Goal: Find specific page/section: Find specific page/section

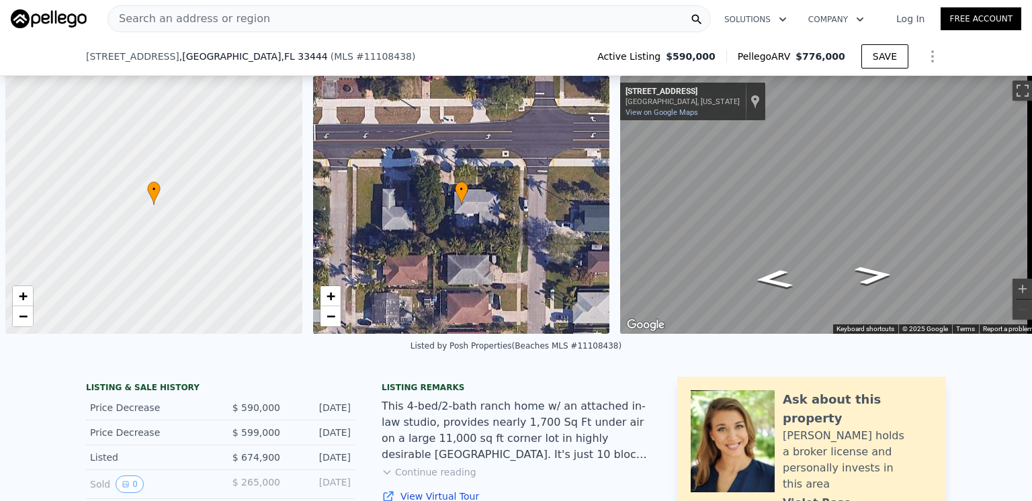
select select "30"
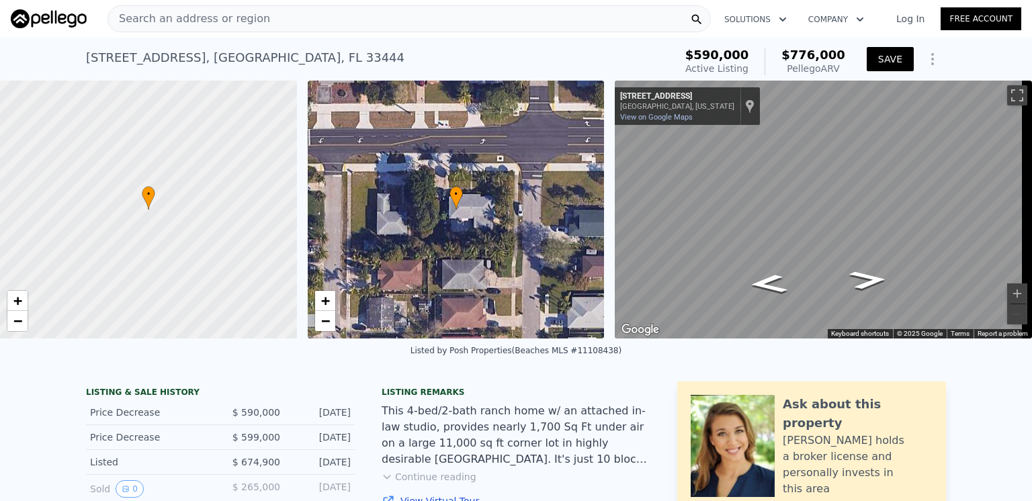
click at [885, 57] on button "SAVE" at bounding box center [890, 59] width 47 height 24
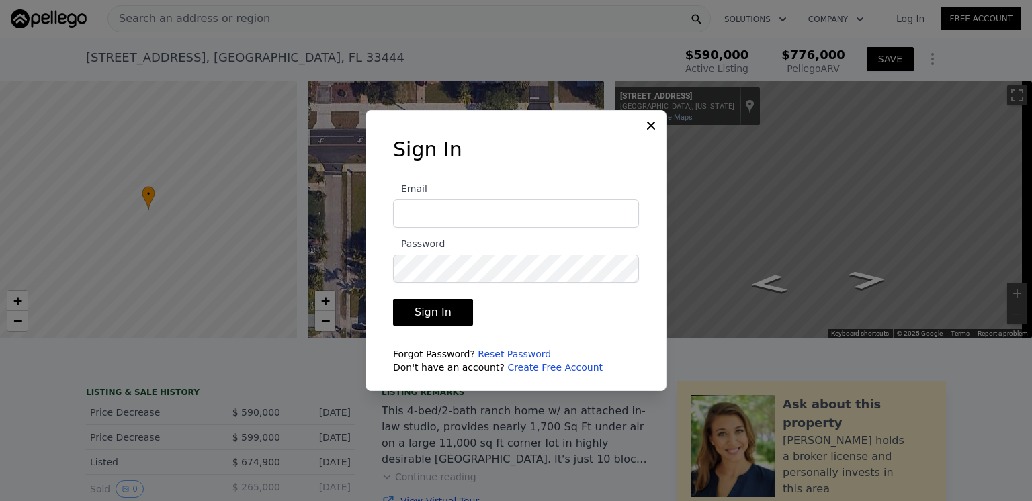
type input "[EMAIL_ADDRESS][DOMAIN_NAME]"
click at [425, 306] on button "Sign In" at bounding box center [433, 312] width 80 height 27
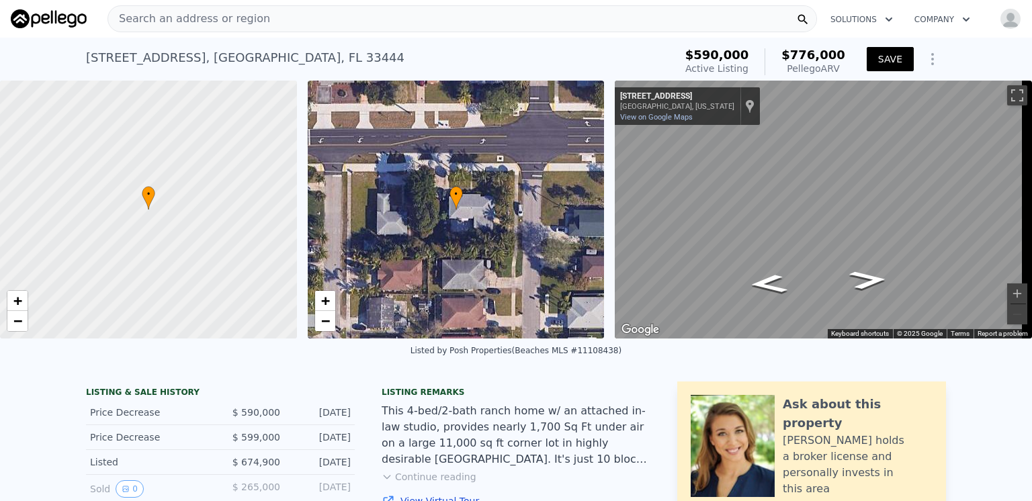
click at [884, 59] on button "SAVE" at bounding box center [890, 59] width 47 height 24
click at [149, 18] on span "Search an address or region" at bounding box center [189, 19] width 162 height 16
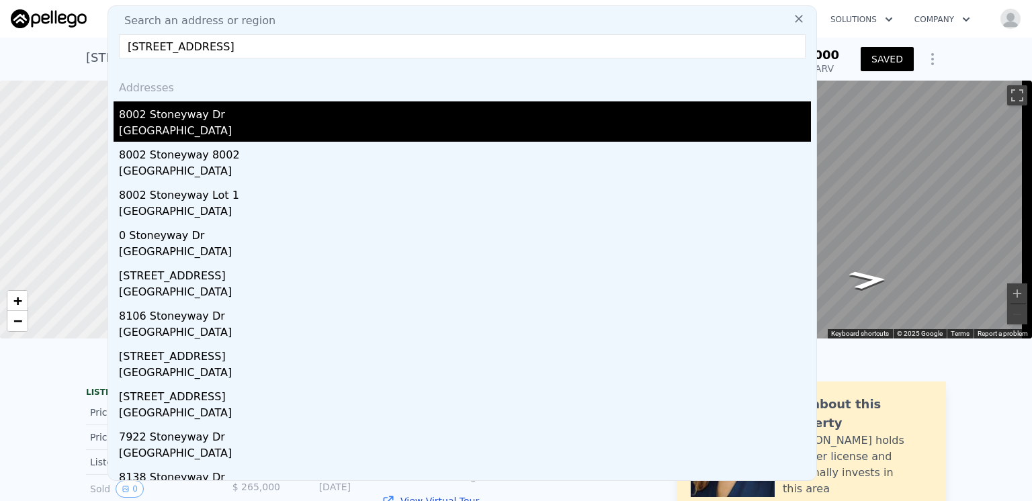
type input "[STREET_ADDRESS]"
click at [157, 124] on div "[GEOGRAPHIC_DATA]" at bounding box center [465, 132] width 692 height 19
